Goal: Transaction & Acquisition: Purchase product/service

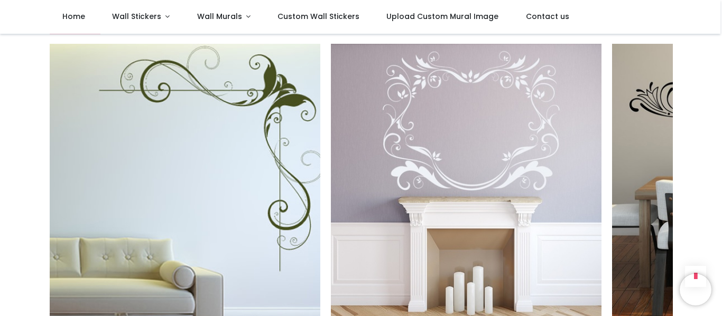
scroll to position [1299, 0]
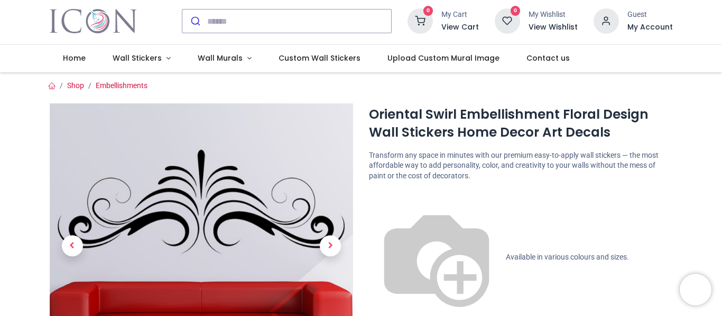
scroll to position [0, 0]
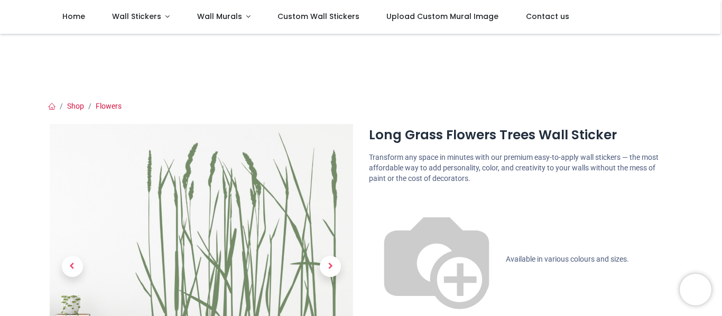
scroll to position [173, 0]
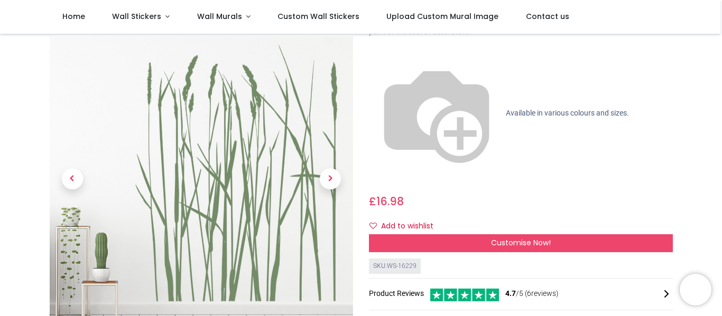
scroll to position [87, 0]
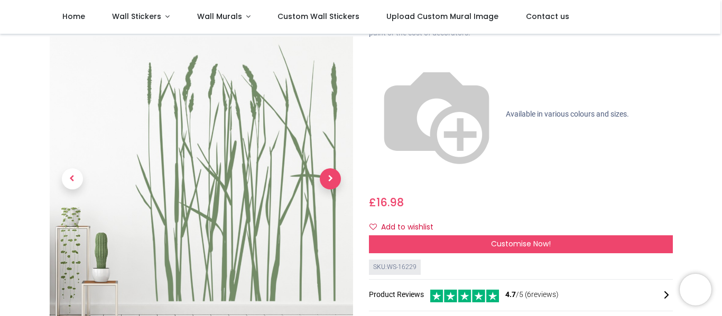
click at [330, 169] on span "Next" at bounding box center [330, 179] width 21 height 21
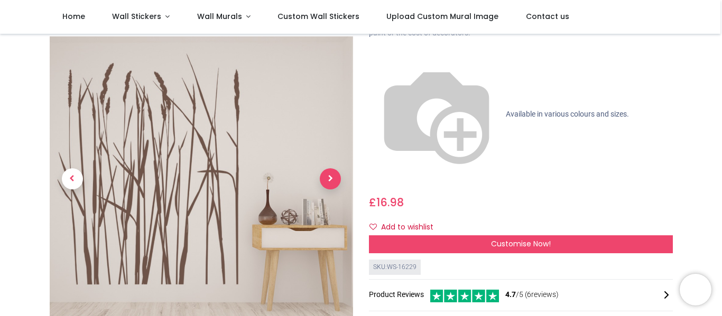
click at [330, 169] on span "Next" at bounding box center [330, 179] width 21 height 21
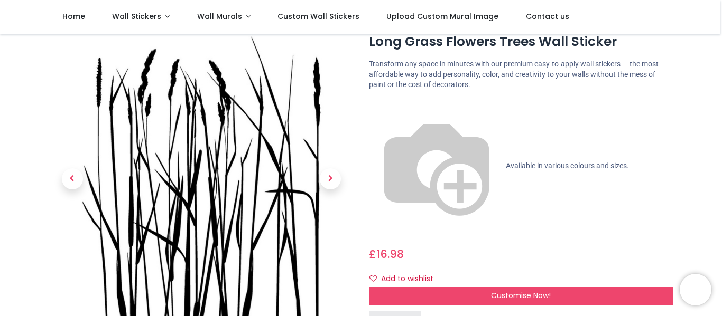
scroll to position [0, 0]
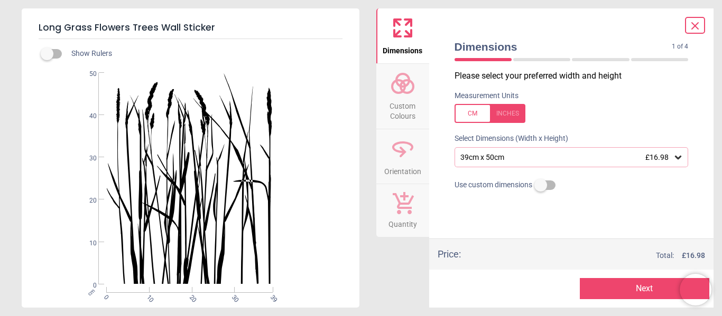
click at [405, 88] on circle at bounding box center [398, 86] width 13 height 13
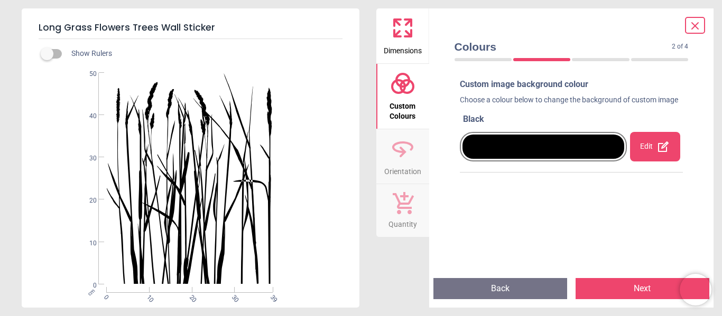
click at [662, 148] on icon at bounding box center [663, 147] width 13 height 13
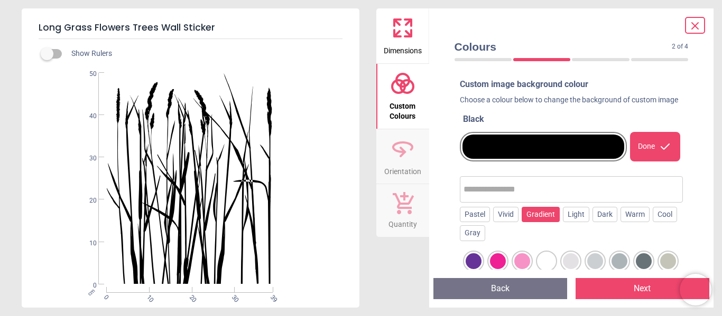
click at [538, 217] on div "Gradient" at bounding box center [540, 215] width 38 height 16
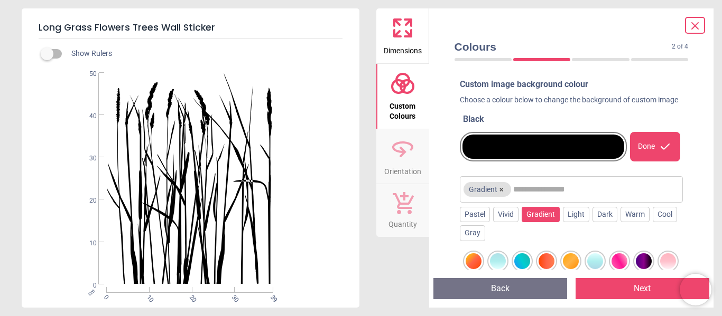
click at [667, 260] on div at bounding box center [668, 262] width 16 height 16
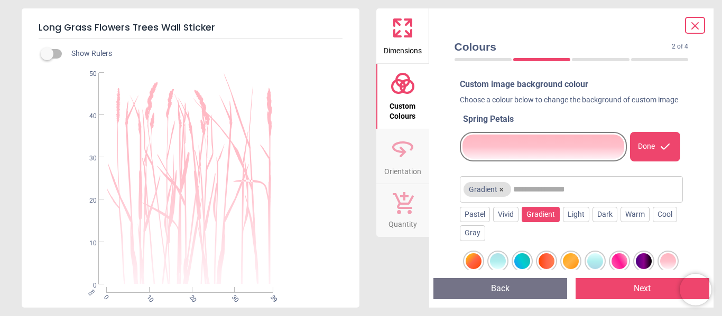
click at [569, 259] on div at bounding box center [571, 262] width 16 height 16
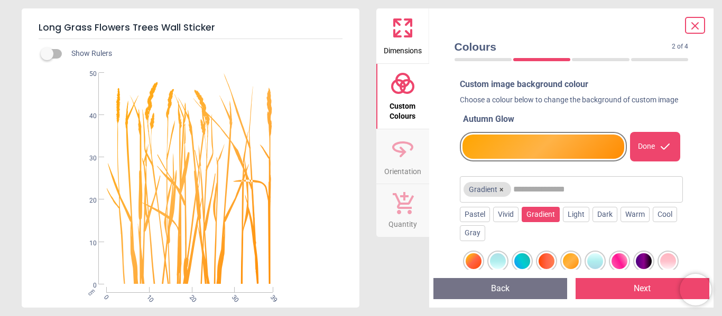
click at [545, 262] on div at bounding box center [546, 262] width 16 height 16
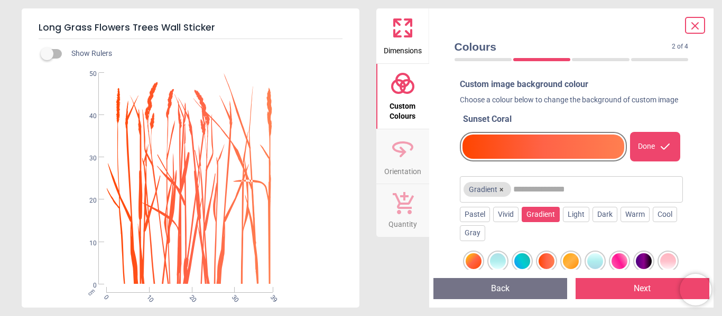
click at [474, 260] on div at bounding box center [473, 262] width 16 height 16
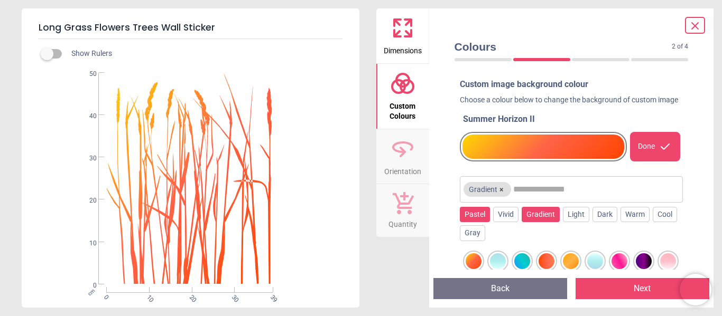
click at [475, 216] on div "Pastel" at bounding box center [475, 215] width 30 height 16
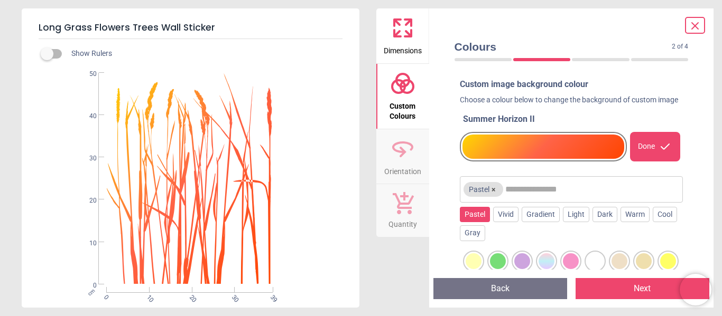
click at [474, 261] on div at bounding box center [473, 262] width 16 height 16
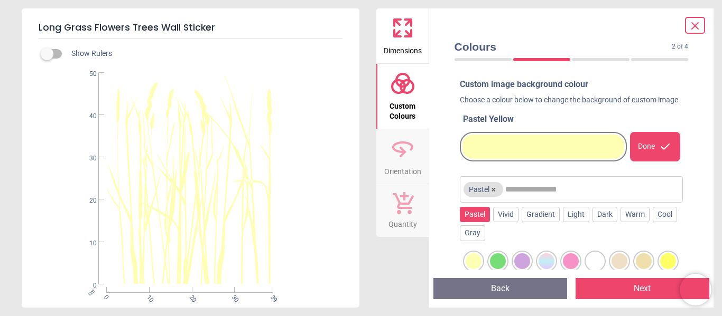
click at [616, 262] on div at bounding box center [619, 262] width 16 height 16
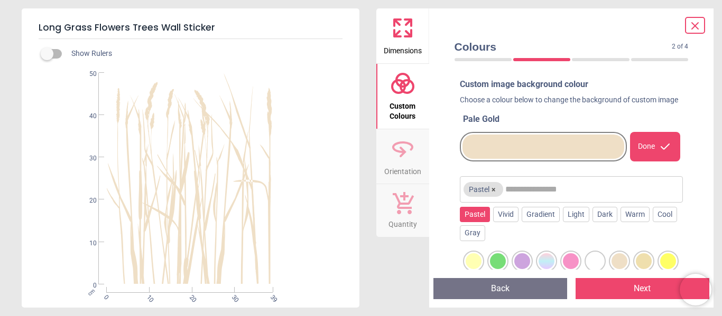
click at [646, 259] on div at bounding box center [644, 262] width 16 height 16
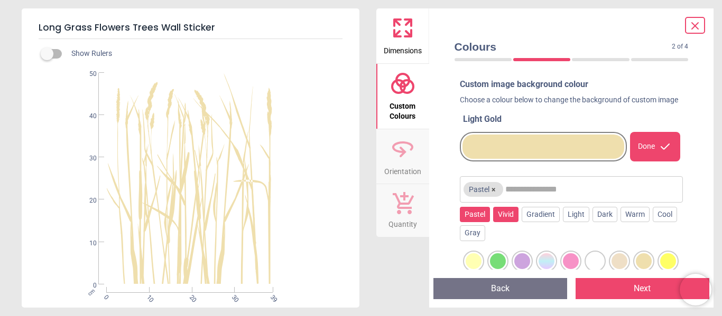
click at [507, 216] on div "Vivid" at bounding box center [505, 215] width 25 height 16
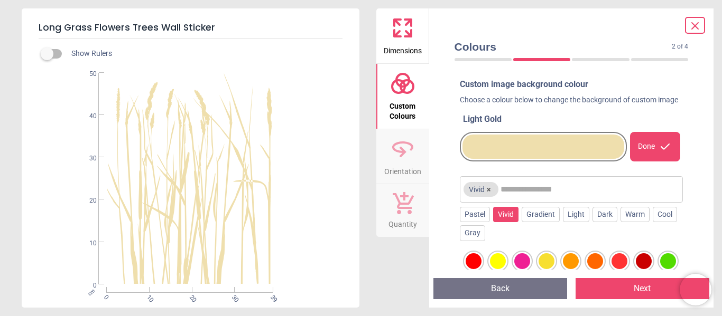
click at [547, 262] on div at bounding box center [546, 262] width 16 height 16
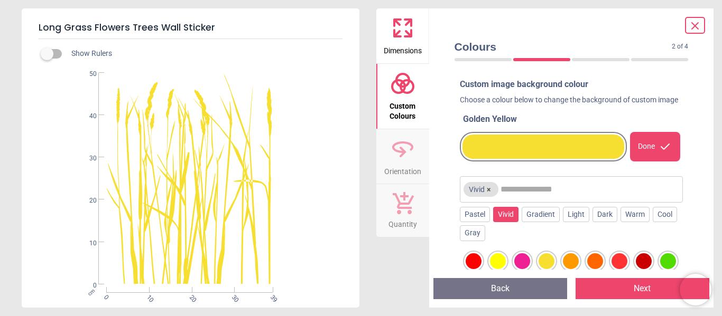
click at [571, 260] on div at bounding box center [571, 262] width 16 height 16
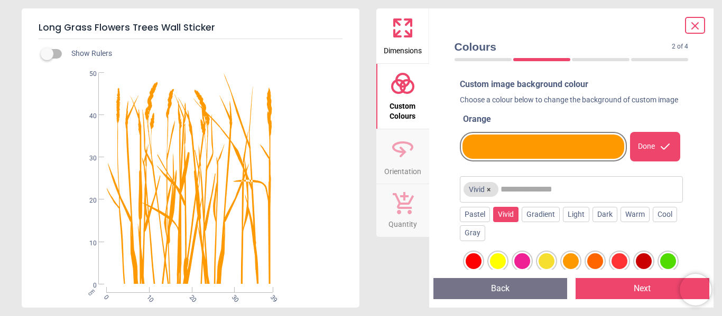
click at [595, 260] on div at bounding box center [595, 262] width 16 height 16
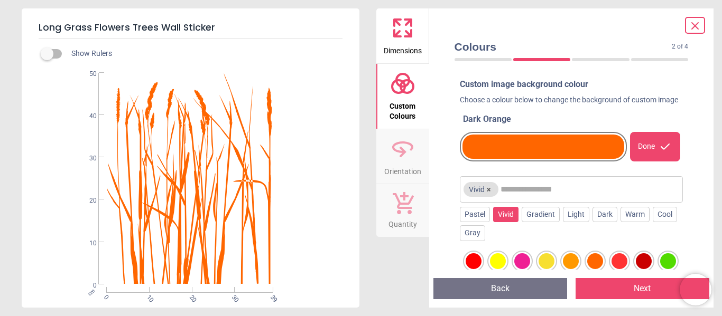
click at [620, 259] on div at bounding box center [619, 262] width 16 height 16
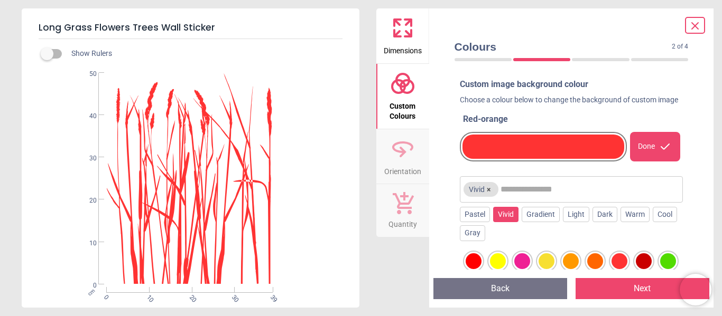
click at [641, 260] on div at bounding box center [644, 262] width 16 height 16
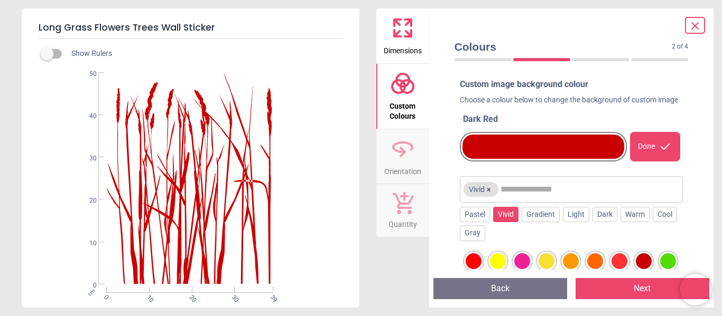
click at [670, 260] on div at bounding box center [668, 262] width 16 height 16
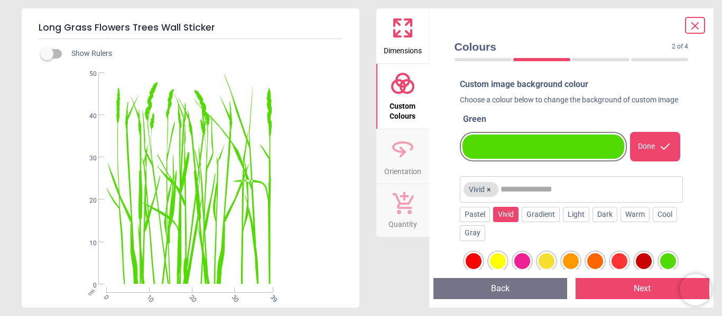
click at [695, 24] on icon at bounding box center [695, 26] width 6 height 6
